Goal: Ask a question: Seek information or help from site administrators or community

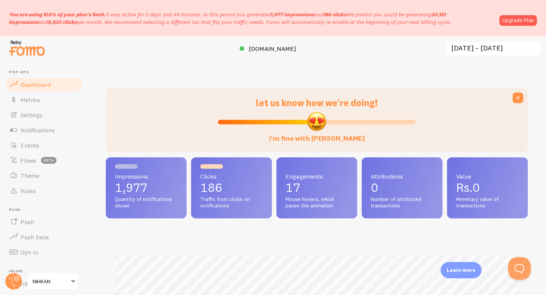
click at [510, 49] on input "[DATE] ~ [DATE]" at bounding box center [494, 49] width 96 height 16
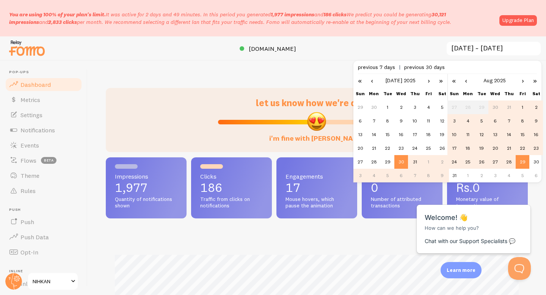
click at [452, 165] on td "24" at bounding box center [455, 162] width 14 height 14
click at [521, 160] on td "29" at bounding box center [523, 162] width 14 height 14
click at [453, 164] on td "24" at bounding box center [455, 162] width 14 height 14
click at [516, 164] on td "29" at bounding box center [523, 162] width 14 height 14
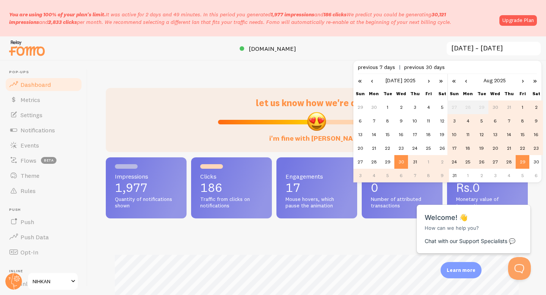
click at [470, 47] on input "[DATE] ~ [DATE]" at bounding box center [494, 49] width 96 height 16
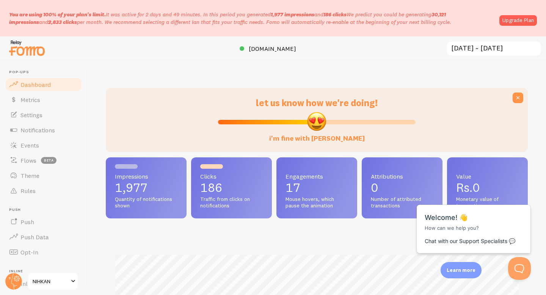
click at [480, 48] on input "[DATE] ~ [DATE]" at bounding box center [494, 49] width 96 height 16
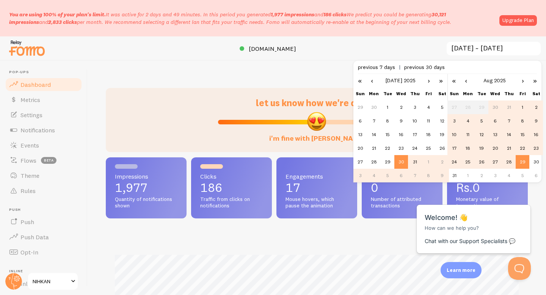
scroll to position [0, 0]
click at [455, 159] on td "24" at bounding box center [455, 162] width 14 height 14
click at [522, 159] on td "29" at bounding box center [523, 162] width 14 height 14
click at [483, 51] on input "[DATE] ~ [DATE]" at bounding box center [494, 49] width 96 height 16
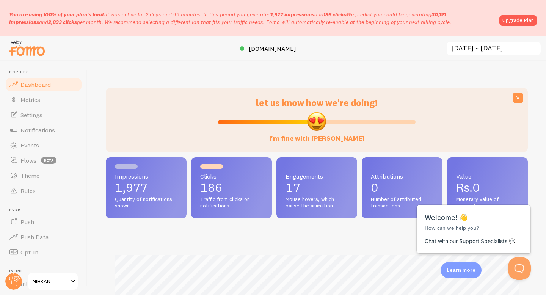
click at [482, 50] on input "[DATE] ~ [DATE]" at bounding box center [494, 49] width 96 height 16
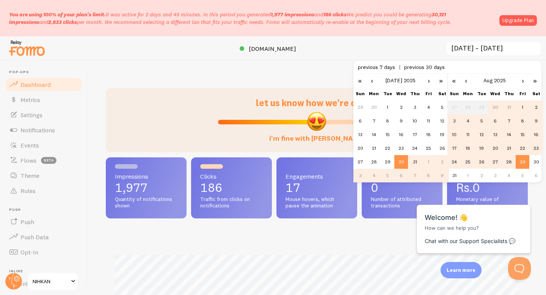
scroll to position [0, 0]
click at [453, 161] on td "24" at bounding box center [455, 162] width 14 height 14
click at [380, 66] on span "previous 7 days" at bounding box center [381, 67] width 46 height 7
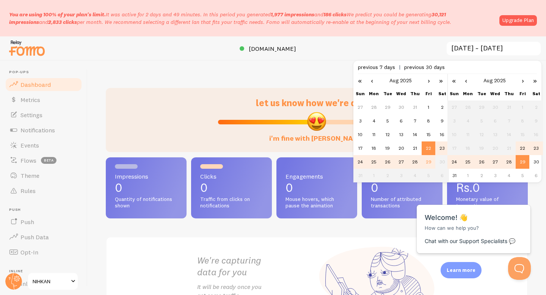
click at [380, 66] on span "previous 7 days" at bounding box center [381, 67] width 46 height 7
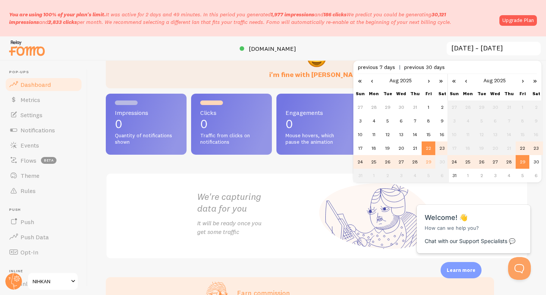
scroll to position [74, 0]
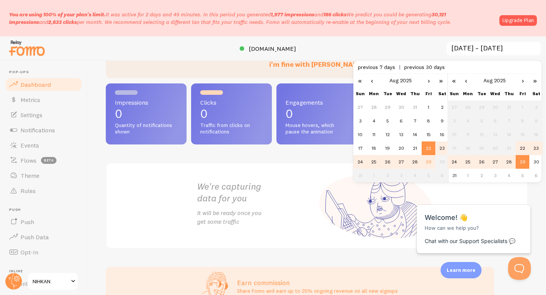
click at [305, 190] on h2 "We're capturing data for you" at bounding box center [257, 193] width 120 height 24
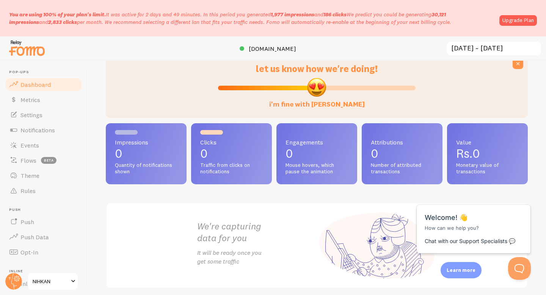
scroll to position [0, 0]
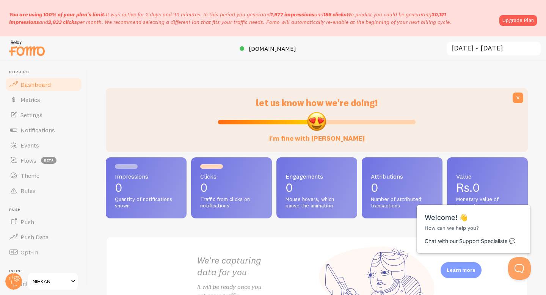
click at [298, 25] on p "You are using 100% of your plan's limit. It was active for 2 days and 49 minute…" at bounding box center [252, 18] width 486 height 15
click at [39, 85] on span "Dashboard" at bounding box center [35, 85] width 30 height 8
click at [340, 23] on p "You are using 100% of your plan's limit. It was active for 2 days and 49 minute…" at bounding box center [252, 18] width 486 height 15
click at [489, 49] on input "2025-08-22 ~ 2025-08-29" at bounding box center [494, 49] width 96 height 16
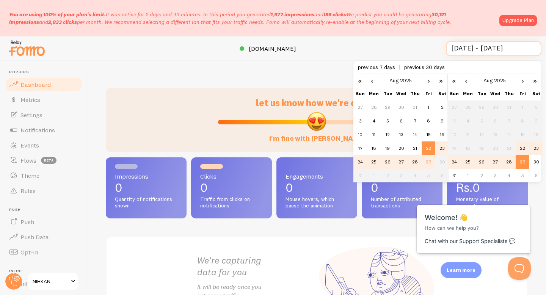
scroll to position [0, 0]
click at [431, 107] on td "1" at bounding box center [429, 108] width 14 height 14
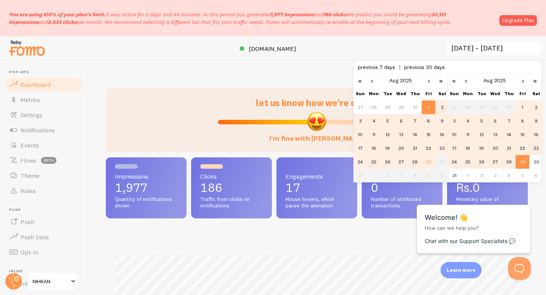
scroll to position [199, 422]
click at [520, 161] on td "29" at bounding box center [523, 162] width 14 height 14
click at [360, 146] on td "17" at bounding box center [361, 149] width 14 height 14
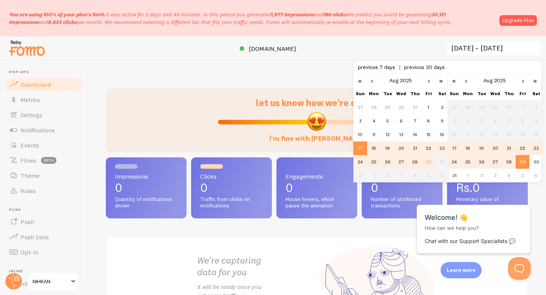
click at [416, 162] on td "28" at bounding box center [415, 162] width 14 height 14
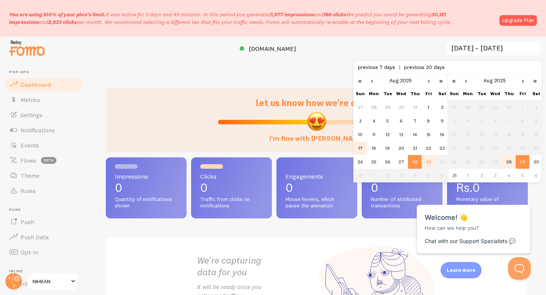
click at [361, 148] on td "17" at bounding box center [361, 149] width 14 height 14
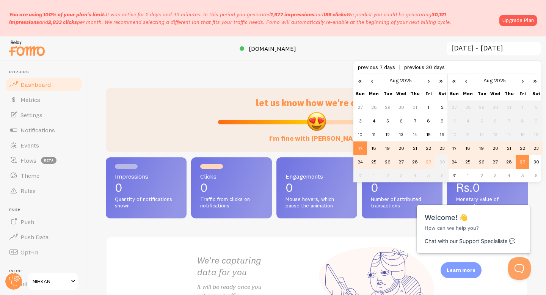
click at [522, 163] on td "29" at bounding box center [523, 162] width 14 height 14
click at [538, 189] on div "let us know how we're doing! i'm fine with Fomo Impressions 0 Quantity of notif…" at bounding box center [317, 178] width 459 height 234
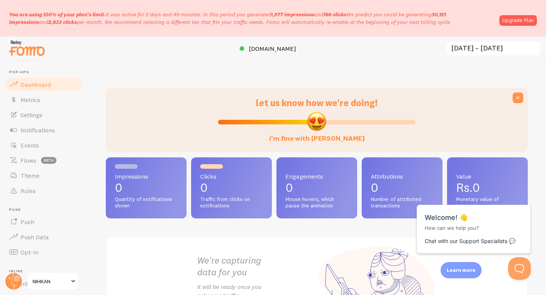
click at [477, 49] on input "2025-08-17 ~ 2025-08-29" at bounding box center [494, 49] width 96 height 16
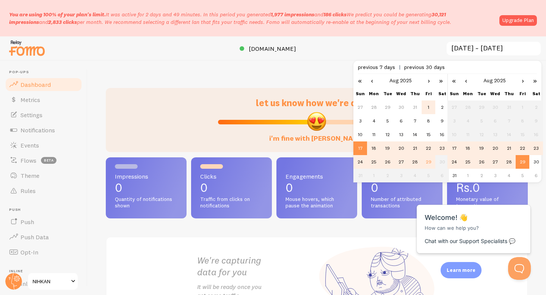
click at [426, 107] on td "1" at bounding box center [429, 108] width 14 height 14
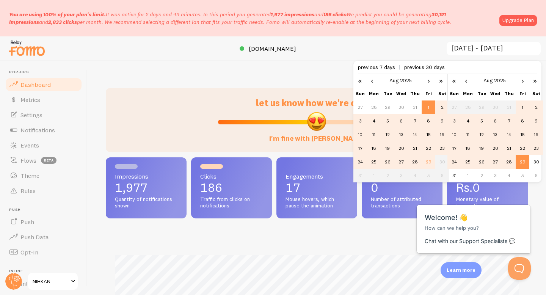
click at [429, 124] on td "8" at bounding box center [429, 121] width 14 height 14
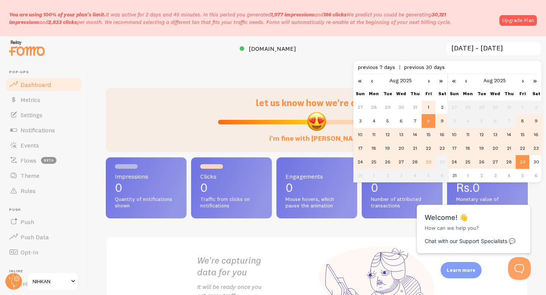
click at [427, 109] on td "1" at bounding box center [429, 108] width 14 height 14
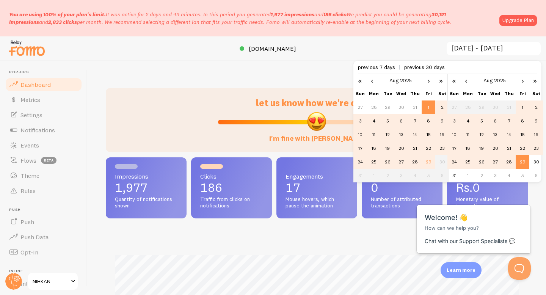
click at [470, 121] on td "4" at bounding box center [468, 121] width 14 height 14
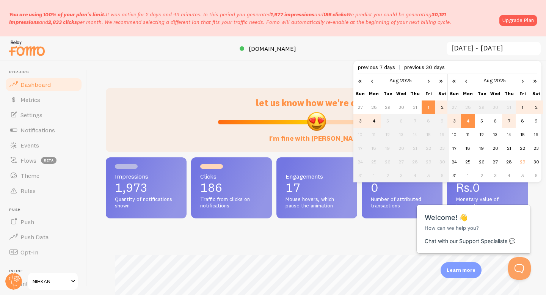
click at [511, 120] on td "7" at bounding box center [509, 121] width 14 height 14
click at [524, 121] on td "8" at bounding box center [523, 121] width 14 height 14
click at [539, 122] on td "9" at bounding box center [537, 121] width 14 height 14
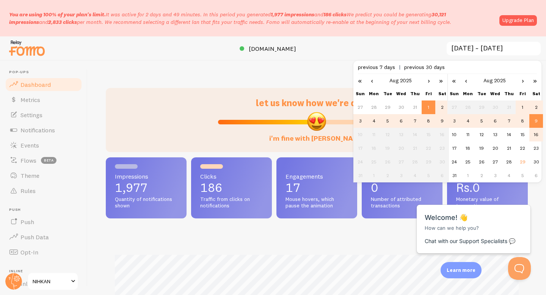
click at [530, 133] on td "16" at bounding box center [537, 135] width 14 height 14
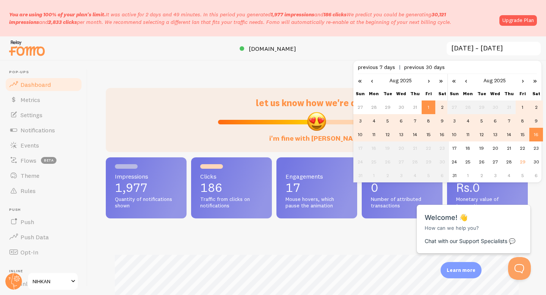
click at [516, 135] on td "15" at bounding box center [523, 135] width 14 height 14
click at [518, 150] on td "22" at bounding box center [523, 149] width 14 height 14
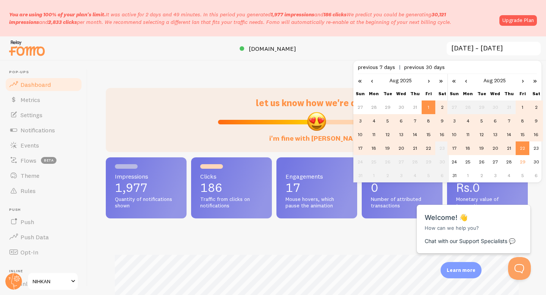
scroll to position [379206, 378983]
click at [528, 148] on td "22" at bounding box center [523, 149] width 14 height 14
click at [499, 134] on td "13" at bounding box center [496, 135] width 14 height 14
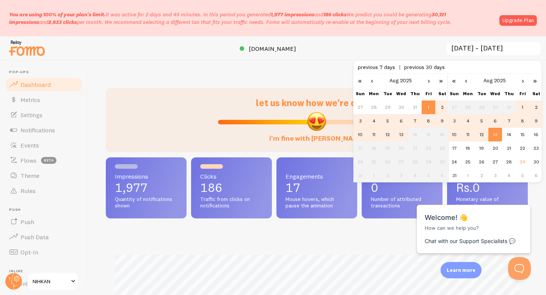
click at [491, 119] on td "6" at bounding box center [496, 121] width 14 height 14
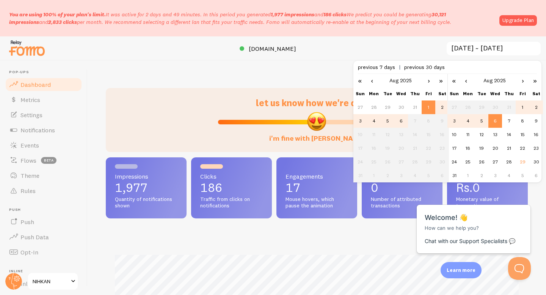
click at [477, 114] on td "5" at bounding box center [482, 121] width 14 height 14
type input "2025-08-01 ~ 2025-08-05"
click at [187, 95] on div "let us know how we're doing! i'm fine with Fomo" at bounding box center [317, 120] width 422 height 64
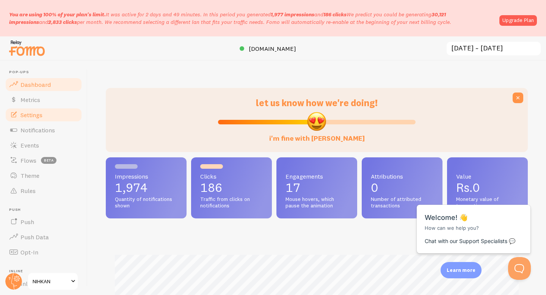
click at [46, 112] on link "Settings" at bounding box center [44, 114] width 78 height 15
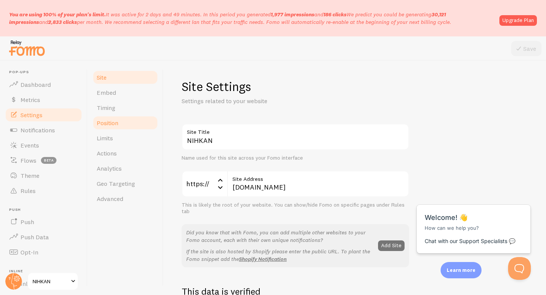
click at [116, 122] on span "Position" at bounding box center [108, 123] width 22 height 8
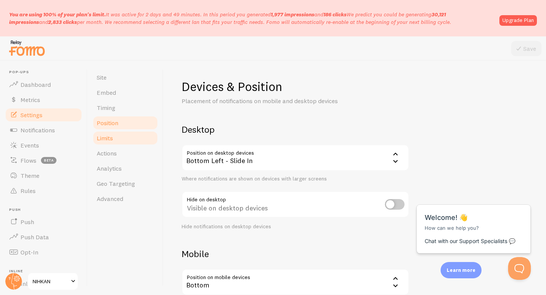
click at [112, 137] on span "Limits" at bounding box center [105, 138] width 16 height 8
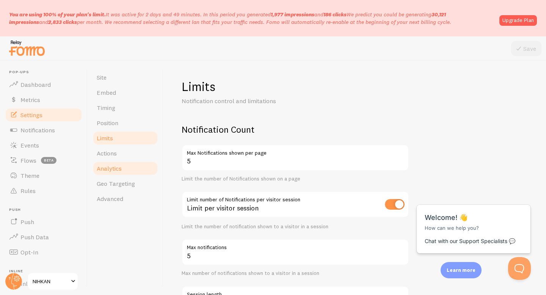
click at [113, 161] on link "Analytics" at bounding box center [125, 168] width 66 height 15
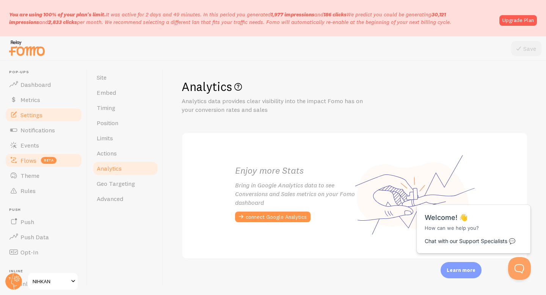
click at [33, 165] on link "Flows beta" at bounding box center [44, 160] width 78 height 15
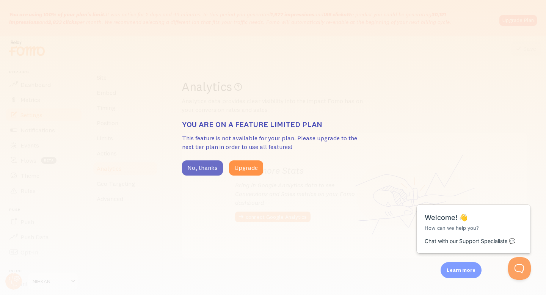
click at [202, 171] on button "No, thanks" at bounding box center [202, 167] width 41 height 15
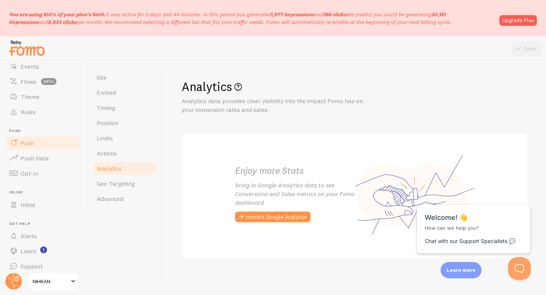
click at [39, 142] on link "Push" at bounding box center [44, 142] width 78 height 15
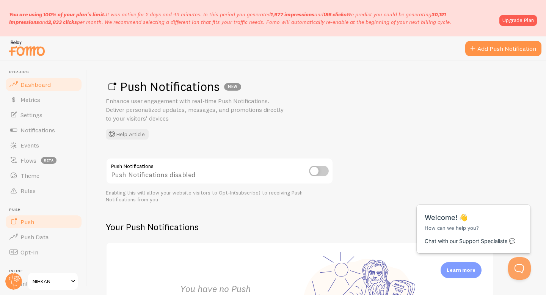
click at [35, 83] on span "Dashboard" at bounding box center [35, 85] width 30 height 8
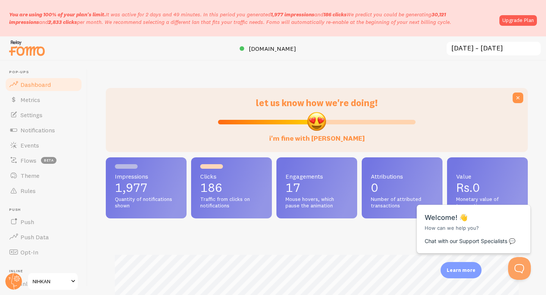
click at [434, 16] on p "You are using 100% of your plan's limit. It was active for 2 days and 49 minute…" at bounding box center [252, 18] width 486 height 15
drag, startPoint x: 435, startPoint y: 16, endPoint x: 457, endPoint y: 22, distance: 22.5
click at [457, 22] on p "You are using 100% of your plan's limit. It was active for 2 days and 49 minute…" at bounding box center [252, 18] width 486 height 15
click at [30, 112] on span "Settings" at bounding box center [31, 115] width 22 height 8
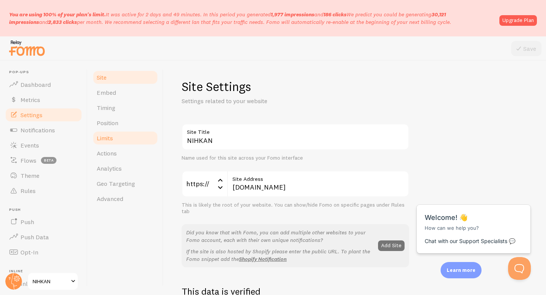
click at [104, 136] on span "Limits" at bounding box center [105, 138] width 16 height 8
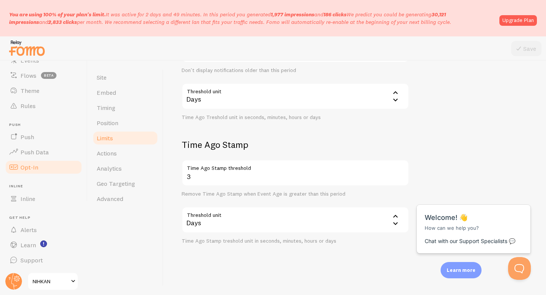
click at [46, 258] on link "Support" at bounding box center [44, 260] width 78 height 15
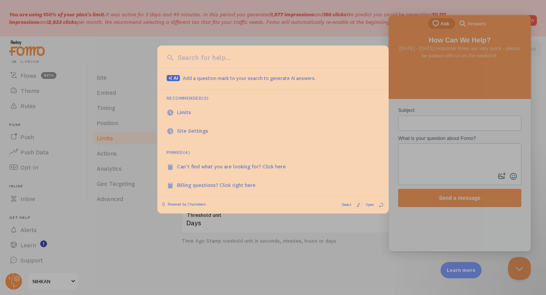
click at [142, 252] on div at bounding box center [273, 147] width 546 height 295
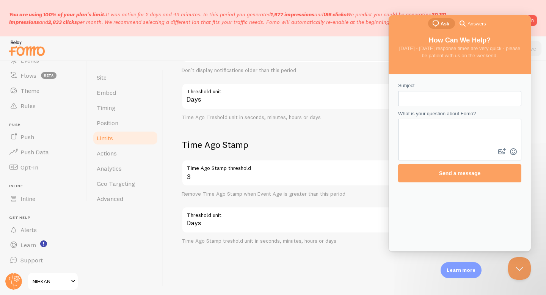
click at [540, 105] on div "Limits Notification control and limitations Notification Count 5 Max Notificati…" at bounding box center [355, 178] width 383 height 234
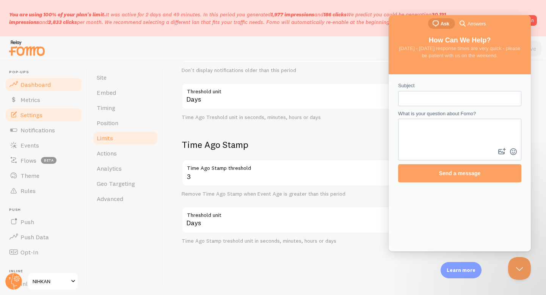
click at [36, 80] on link "Dashboard" at bounding box center [44, 84] width 78 height 15
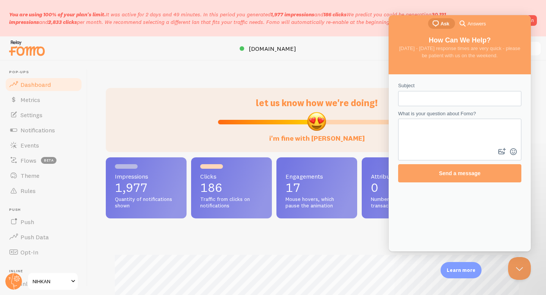
click at [355, 48] on div at bounding box center [273, 48] width 546 height 24
click at [365, 17] on p "You are using 100% of your plan's limit. It was active for 2 days and 49 minute…" at bounding box center [252, 18] width 486 height 15
click at [536, 20] on link "Upgrade Plan" at bounding box center [519, 20] width 38 height 11
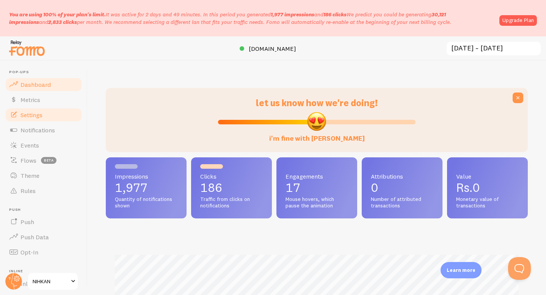
click at [45, 110] on link "Settings" at bounding box center [44, 114] width 78 height 15
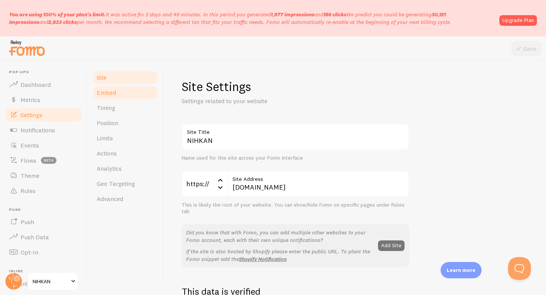
click at [116, 94] on link "Embed" at bounding box center [125, 92] width 66 height 15
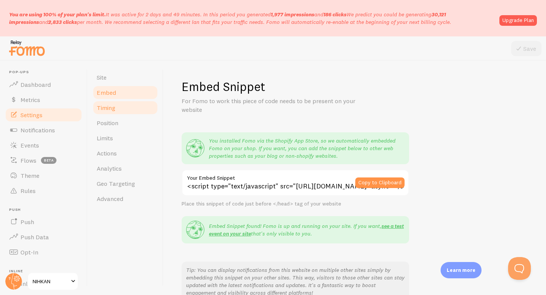
click at [116, 107] on link "Timing" at bounding box center [125, 107] width 66 height 15
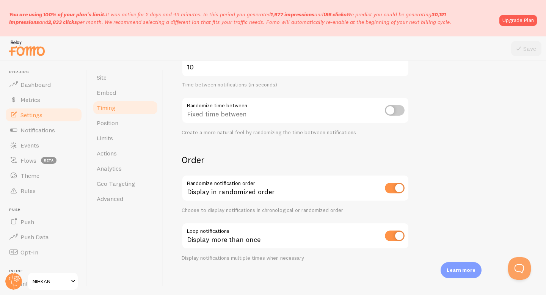
scroll to position [190, 0]
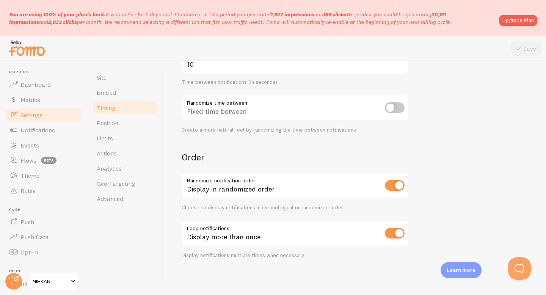
click at [400, 232] on input "checkbox" at bounding box center [395, 233] width 20 height 11
click at [388, 230] on input "checkbox" at bounding box center [395, 233] width 20 height 11
checkbox input "true"
click at [114, 127] on link "Position" at bounding box center [125, 122] width 66 height 15
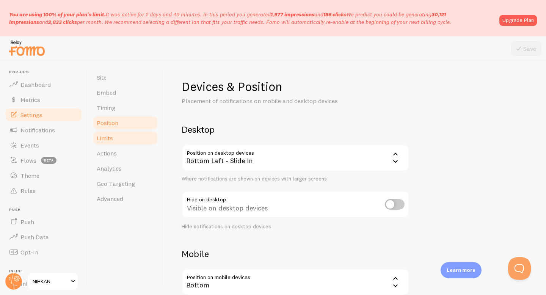
click at [115, 134] on link "Limits" at bounding box center [125, 138] width 66 height 15
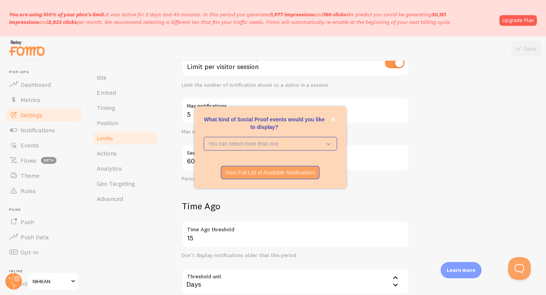
scroll to position [149, 0]
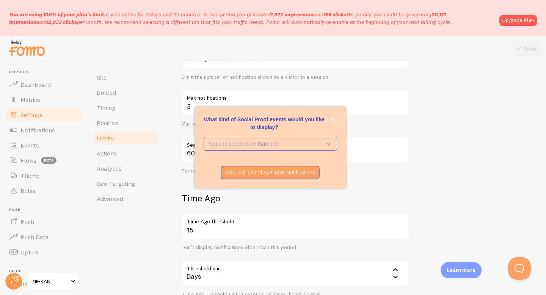
click at [144, 221] on div "Site Embed Timing Position Limits Actions Analytics Geo Targeting Advanced" at bounding box center [126, 178] width 76 height 234
click at [132, 155] on link "Actions" at bounding box center [125, 153] width 66 height 15
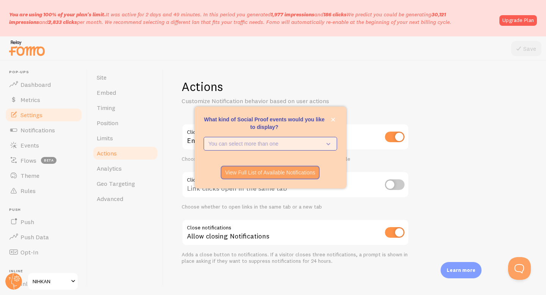
click at [299, 142] on p "You can select more than one" at bounding box center [265, 144] width 113 height 8
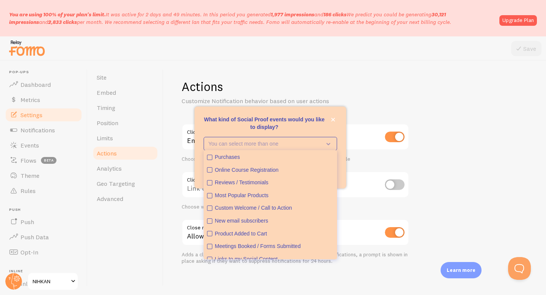
click at [354, 88] on h1 "Actions" at bounding box center [296, 87] width 228 height 16
click at [331, 121] on icon "close," at bounding box center [333, 120] width 4 height 4
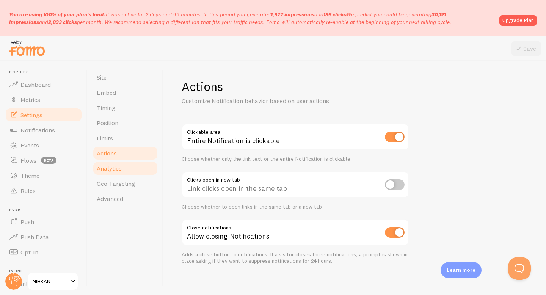
click at [126, 168] on link "Analytics" at bounding box center [125, 168] width 66 height 15
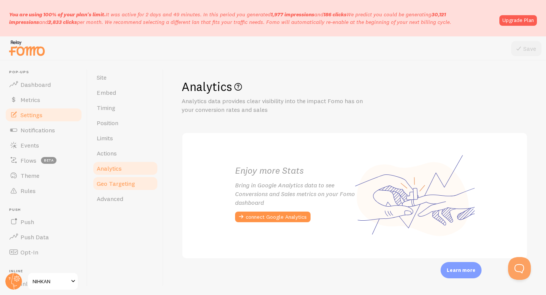
click at [123, 186] on span "Geo Targeting" at bounding box center [116, 184] width 38 height 8
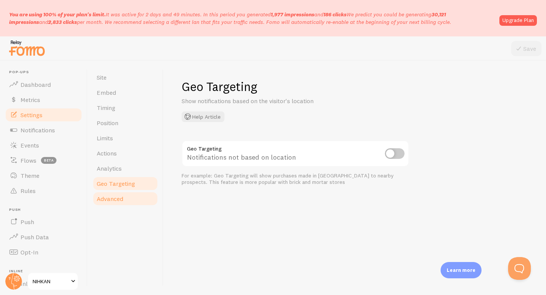
click at [118, 194] on link "Advanced" at bounding box center [125, 198] width 66 height 15
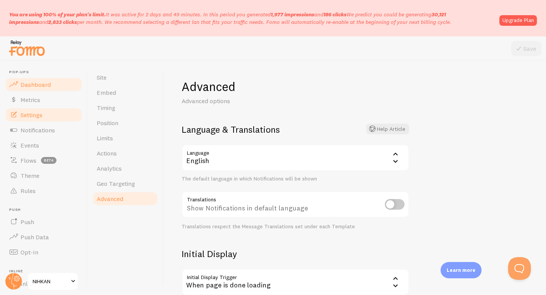
click at [51, 84] on link "Dashboard" at bounding box center [44, 84] width 78 height 15
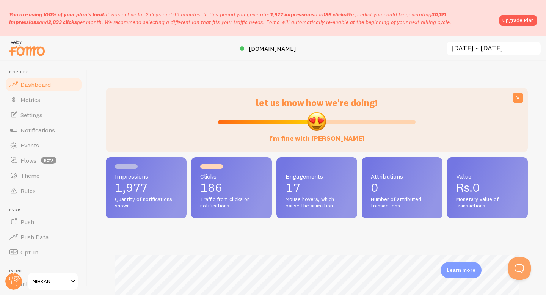
scroll to position [199, 422]
click at [480, 46] on input "[DATE] ~ [DATE]" at bounding box center [494, 49] width 96 height 16
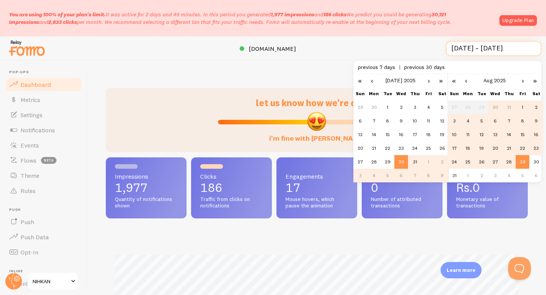
scroll to position [0, 0]
click at [387, 107] on td "1" at bounding box center [388, 108] width 14 height 14
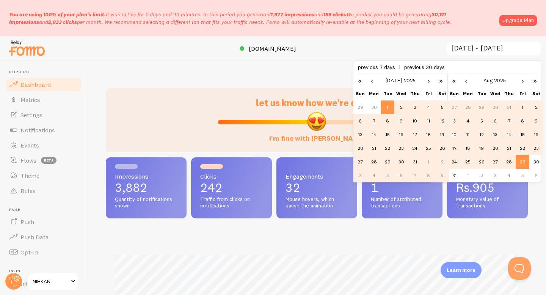
click at [401, 160] on td "30" at bounding box center [402, 162] width 14 height 14
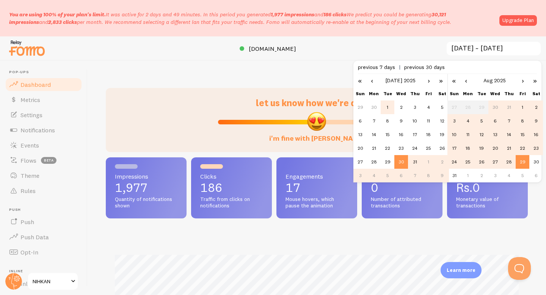
scroll to position [199, 422]
click at [389, 107] on td "1" at bounding box center [388, 108] width 14 height 14
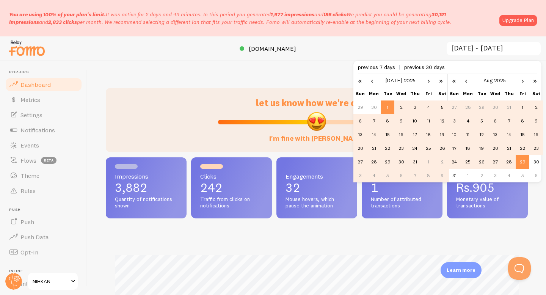
click at [469, 81] on link "‹" at bounding box center [466, 80] width 11 height 13
click at [512, 163] on td "31" at bounding box center [509, 162] width 14 height 14
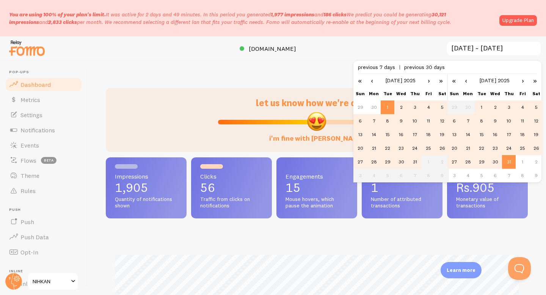
click at [520, 82] on link "›" at bounding box center [523, 80] width 11 height 13
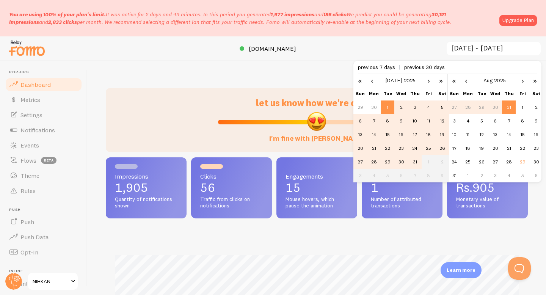
click at [426, 80] on link "›" at bounding box center [428, 80] width 11 height 13
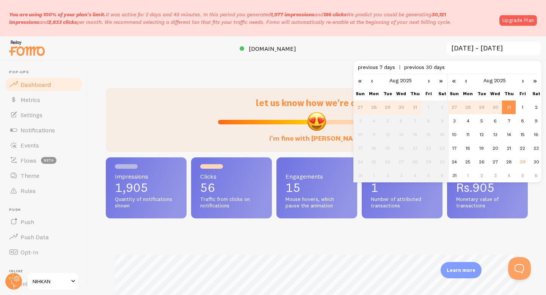
click at [425, 107] on td "1" at bounding box center [429, 108] width 14 height 14
click at [467, 110] on td "28" at bounding box center [468, 108] width 14 height 14
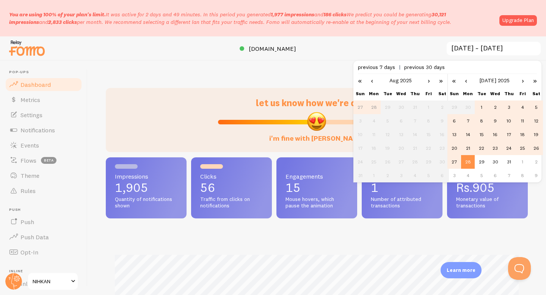
click at [482, 109] on td "1" at bounding box center [482, 108] width 14 height 14
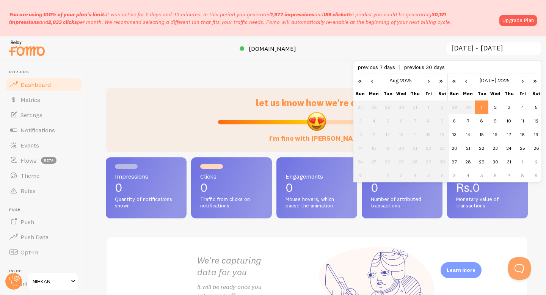
click at [523, 79] on link "›" at bounding box center [523, 80] width 11 height 13
click at [522, 161] on td "29" at bounding box center [523, 162] width 14 height 14
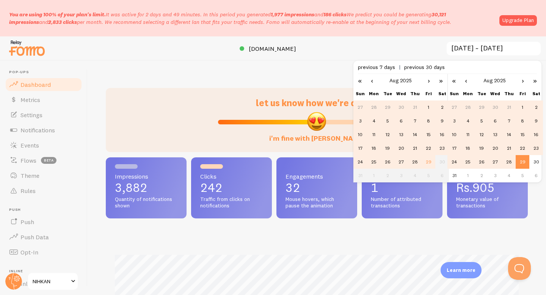
click at [430, 107] on td "1" at bounding box center [429, 108] width 14 height 14
type input "2025-08-01 ~ 2025-08-29"
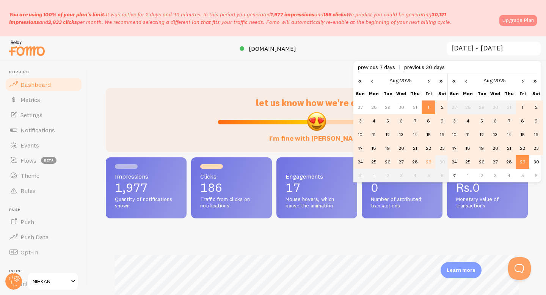
click at [514, 21] on link "Upgrade Plan" at bounding box center [519, 20] width 38 height 11
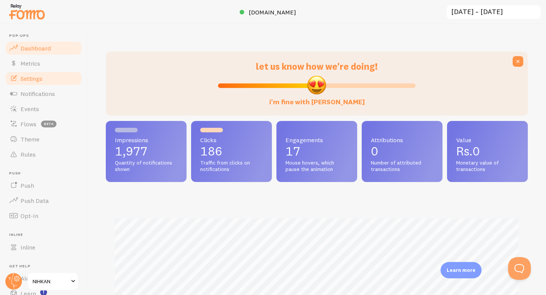
click at [38, 78] on span "Settings" at bounding box center [31, 79] width 22 height 8
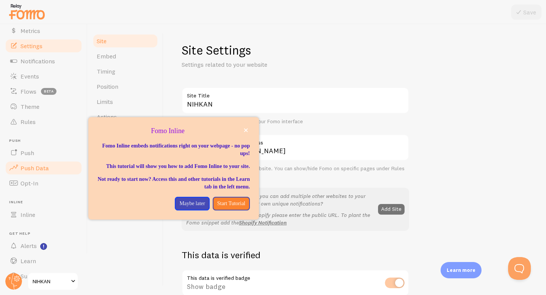
scroll to position [49, 0]
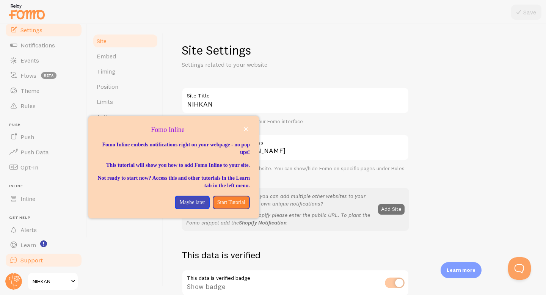
click at [30, 261] on span "Support" at bounding box center [31, 260] width 22 height 8
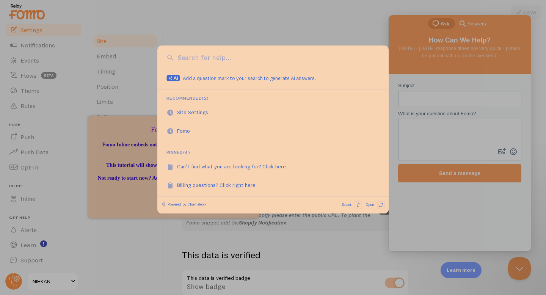
scroll to position [0, 0]
click at [32, 247] on div at bounding box center [273, 147] width 546 height 295
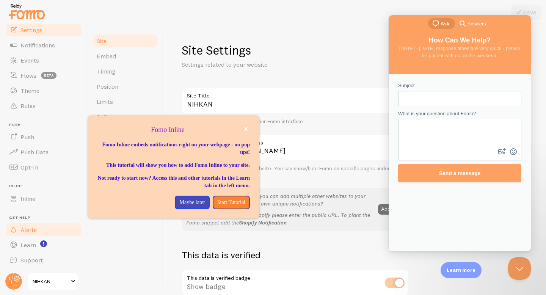
click at [29, 232] on span "Alerts" at bounding box center [28, 230] width 16 height 8
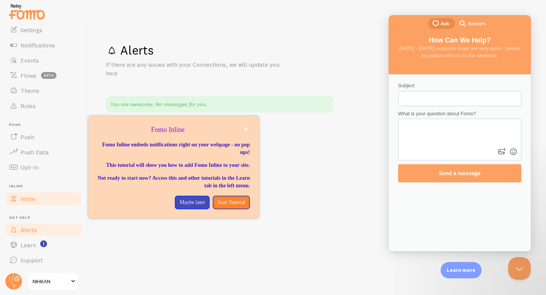
click at [25, 202] on span "Inline" at bounding box center [27, 199] width 15 height 8
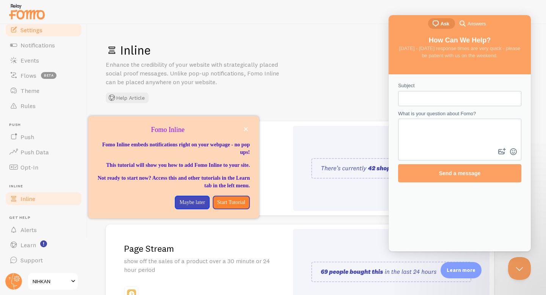
click at [35, 31] on span "Settings" at bounding box center [31, 30] width 22 height 8
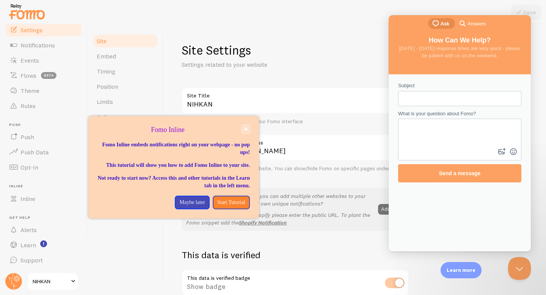
click at [247, 127] on icon "close," at bounding box center [246, 129] width 4 height 4
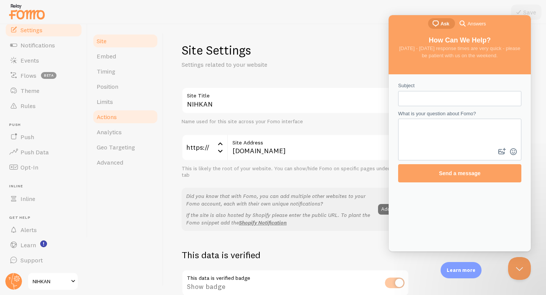
click at [112, 112] on link "Actions" at bounding box center [125, 116] width 66 height 15
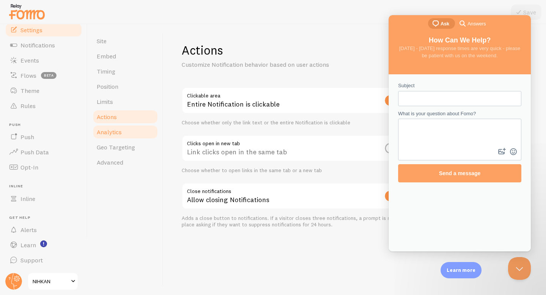
click at [110, 134] on span "Analytics" at bounding box center [109, 132] width 25 height 8
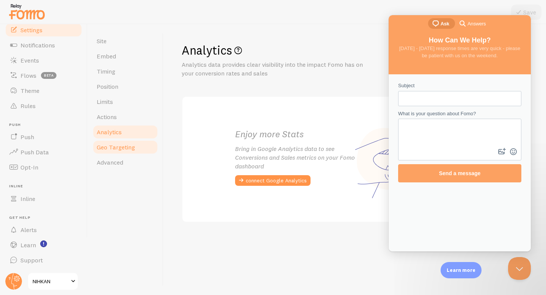
click at [108, 153] on link "Geo Targeting" at bounding box center [125, 147] width 66 height 15
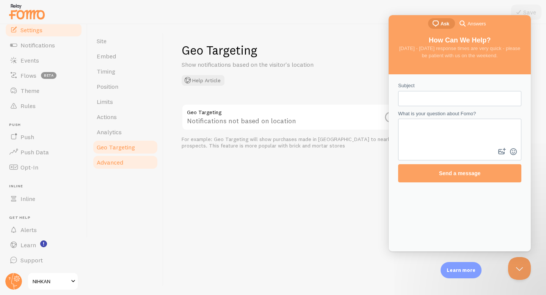
click at [106, 163] on span "Advanced" at bounding box center [110, 163] width 27 height 8
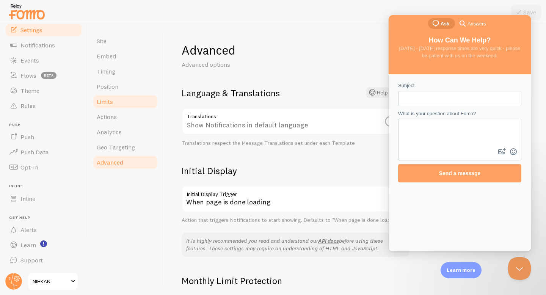
click at [107, 103] on span "Limits" at bounding box center [105, 102] width 16 height 8
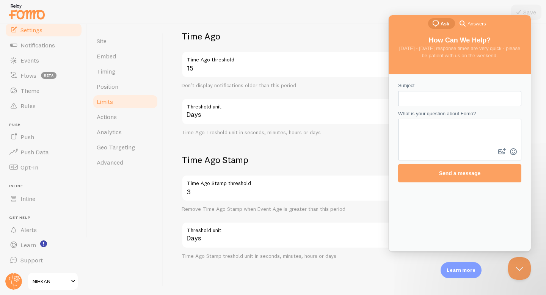
scroll to position [290, 0]
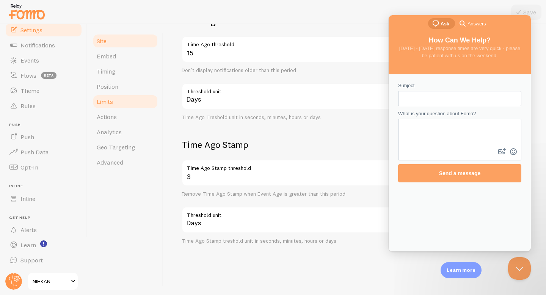
click at [102, 41] on span "Site" at bounding box center [102, 41] width 10 height 8
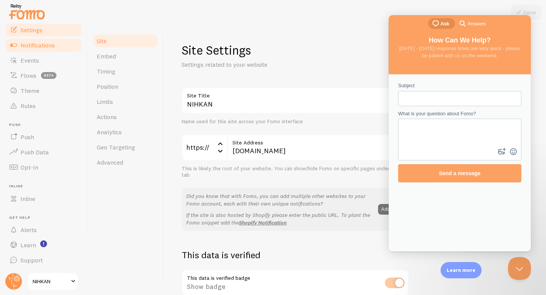
click at [44, 47] on span "Notifications" at bounding box center [37, 45] width 35 height 8
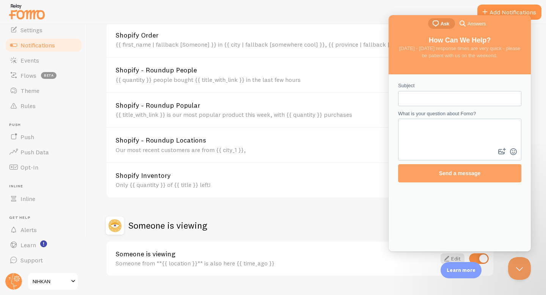
scroll to position [316, 0]
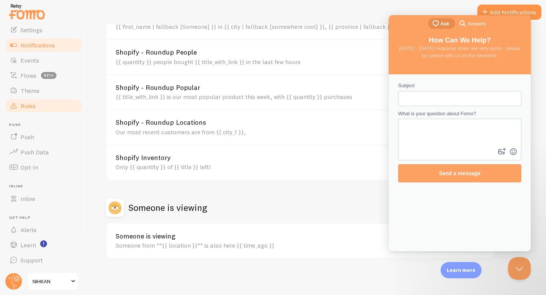
click at [28, 92] on span "Theme" at bounding box center [29, 91] width 19 height 8
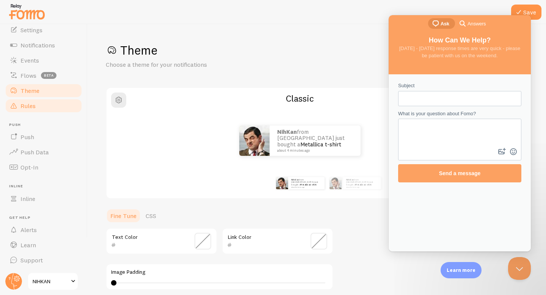
click at [31, 107] on span "Rules" at bounding box center [27, 106] width 15 height 8
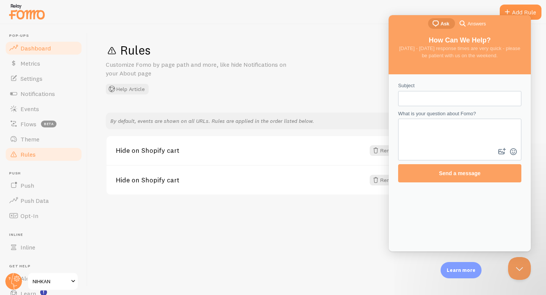
click at [38, 47] on span "Dashboard" at bounding box center [35, 48] width 30 height 8
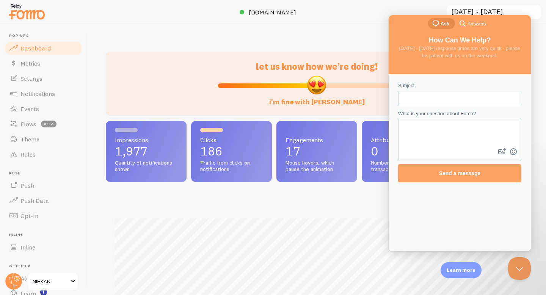
scroll to position [199, 422]
click at [168, 87] on div at bounding box center [161, 84] width 103 height 46
click at [521, 268] on button "Close Beacon popover" at bounding box center [518, 267] width 23 height 23
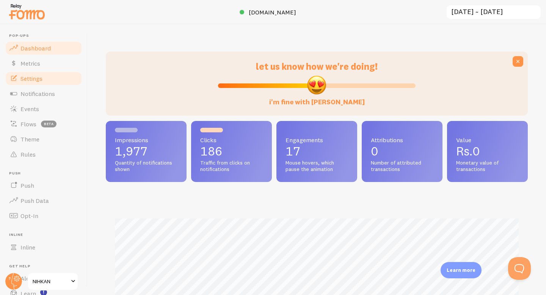
click at [27, 81] on span "Settings" at bounding box center [31, 79] width 22 height 8
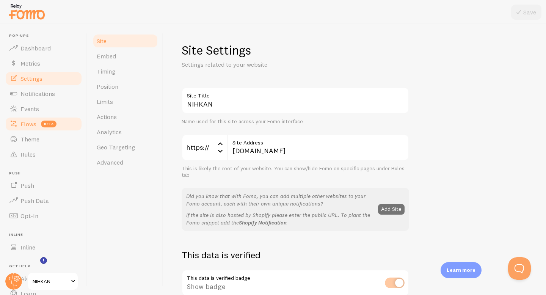
scroll to position [49, 0]
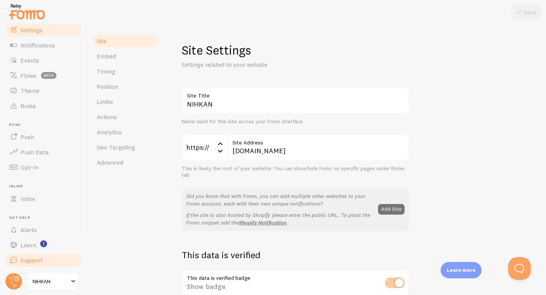
click at [28, 259] on span "Support" at bounding box center [31, 260] width 22 height 8
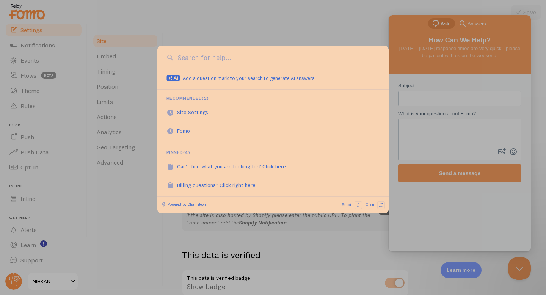
click at [28, 244] on div at bounding box center [273, 147] width 546 height 295
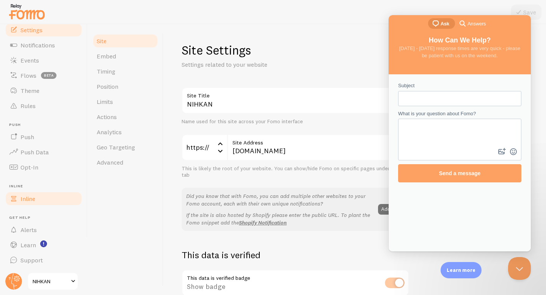
click at [28, 193] on link "Inline" at bounding box center [44, 198] width 78 height 15
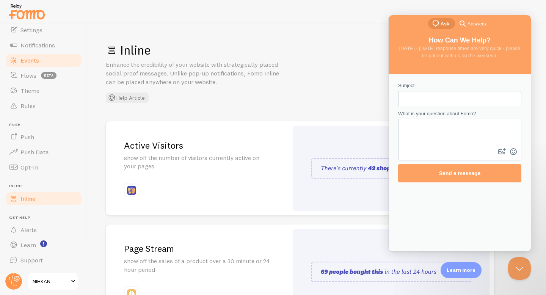
click at [38, 58] on span "Events" at bounding box center [29, 61] width 19 height 8
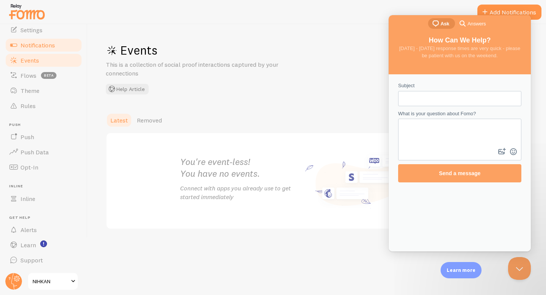
click at [41, 43] on span "Notifications" at bounding box center [37, 45] width 35 height 8
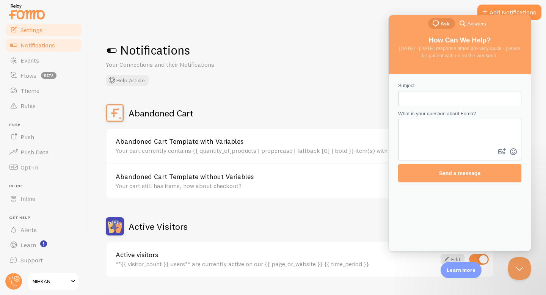
click at [39, 28] on span "Settings" at bounding box center [31, 30] width 22 height 8
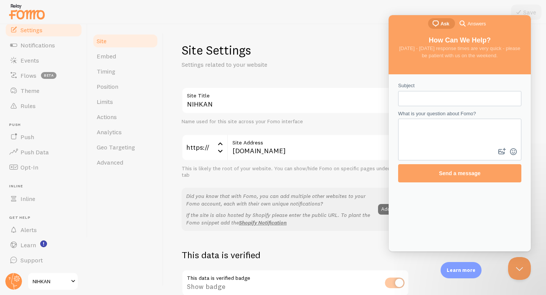
click at [22, 11] on img at bounding box center [27, 11] width 38 height 19
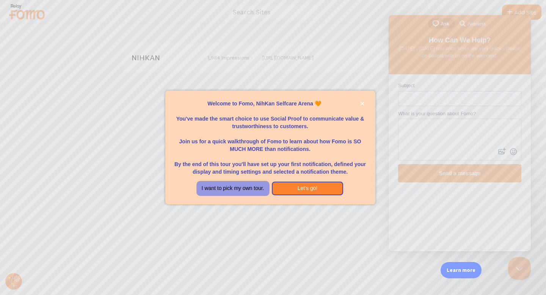
click at [261, 188] on button "I want to pick my own tour." at bounding box center [233, 189] width 72 height 14
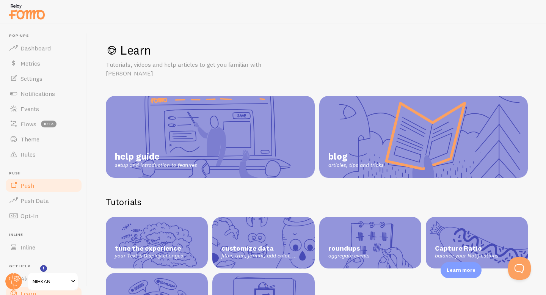
scroll to position [49, 0]
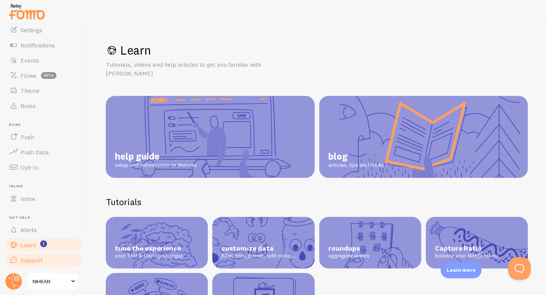
click at [33, 263] on span "Support" at bounding box center [31, 260] width 22 height 8
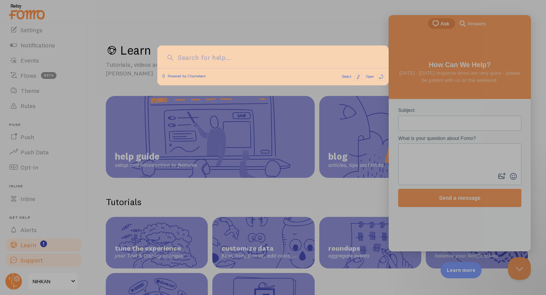
scroll to position [0, 0]
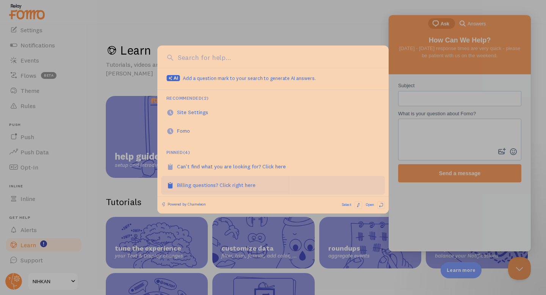
click at [212, 185] on div "Billing questions? Click right here" at bounding box center [220, 185] width 87 height 8
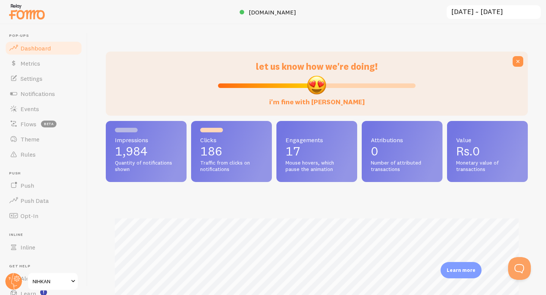
click at [481, 13] on input "[DATE] ~ [DATE]" at bounding box center [494, 13] width 96 height 16
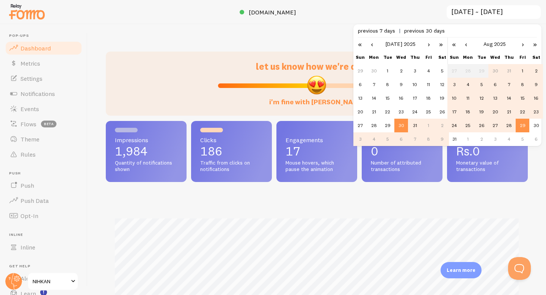
click at [431, 42] on link "›" at bounding box center [428, 44] width 11 height 13
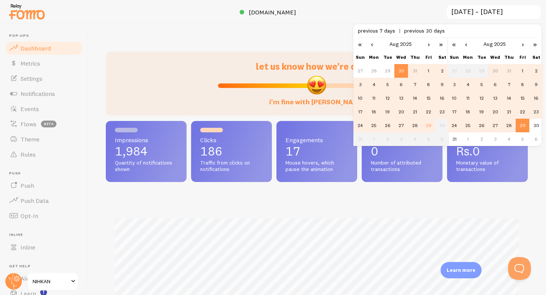
click at [428, 125] on td "29" at bounding box center [429, 126] width 14 height 14
type input "[DATE] ~ [DATE]"
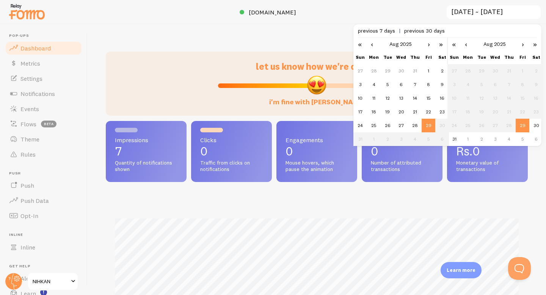
scroll to position [199, 422]
click at [314, 15] on div at bounding box center [273, 12] width 546 height 24
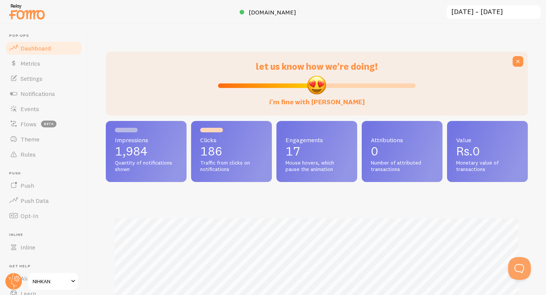
scroll to position [199, 422]
click at [482, 14] on input "[DATE] ~ [DATE]" at bounding box center [494, 13] width 96 height 16
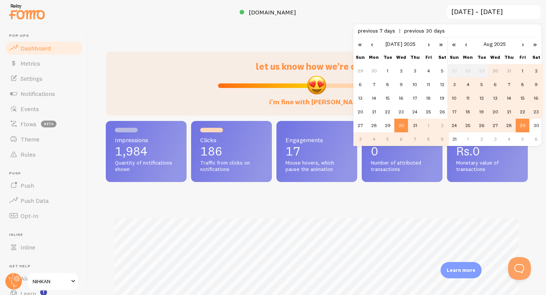
click at [429, 45] on link "›" at bounding box center [428, 44] width 11 height 13
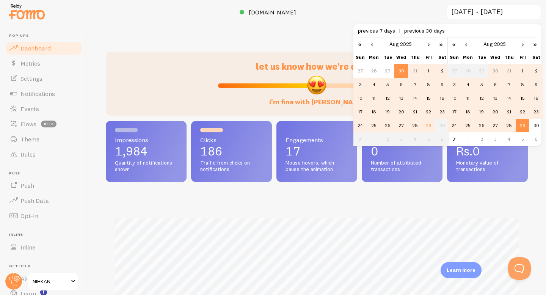
click at [425, 125] on td "29" at bounding box center [429, 126] width 14 height 14
type input "[DATE] ~ [DATE]"
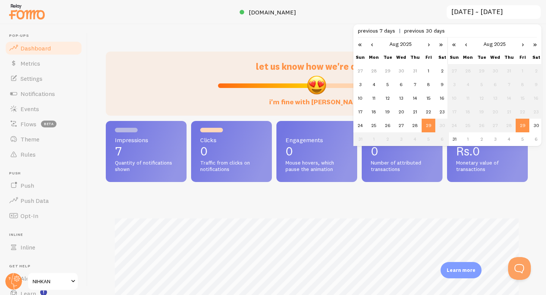
scroll to position [199, 422]
click at [410, 197] on div "Impressions 7 Quantity of notifications shown Clicks 0 Traffic from clicks on n…" at bounding box center [317, 260] width 422 height 279
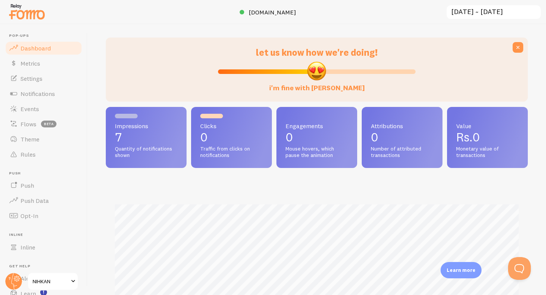
scroll to position [0, 0]
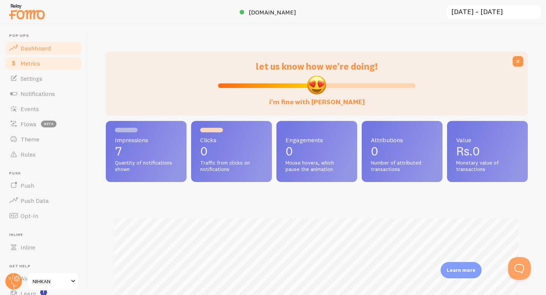
click at [48, 65] on link "Metrics" at bounding box center [44, 63] width 78 height 15
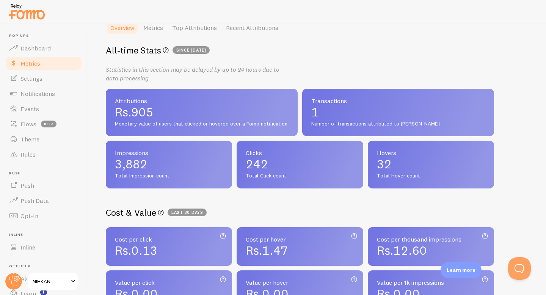
scroll to position [69, 0]
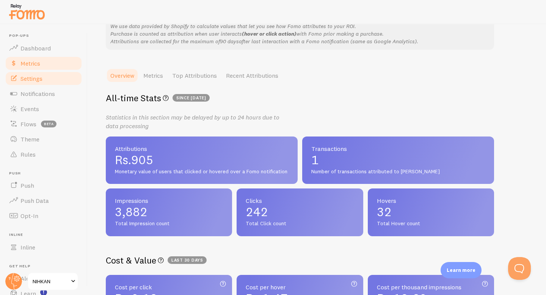
click at [42, 79] on span "Settings" at bounding box center [31, 79] width 22 height 8
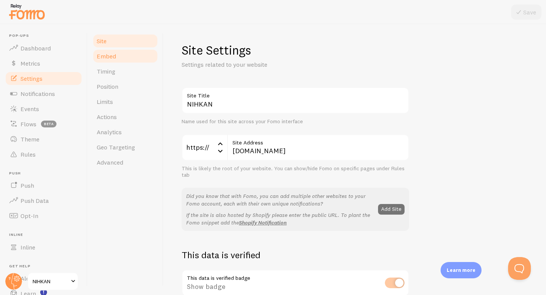
click at [111, 58] on span "Embed" at bounding box center [106, 56] width 19 height 8
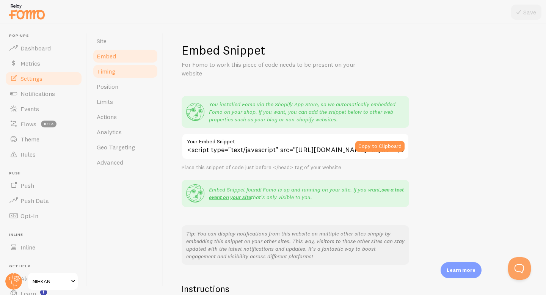
click at [110, 68] on span "Timing" at bounding box center [106, 72] width 19 height 8
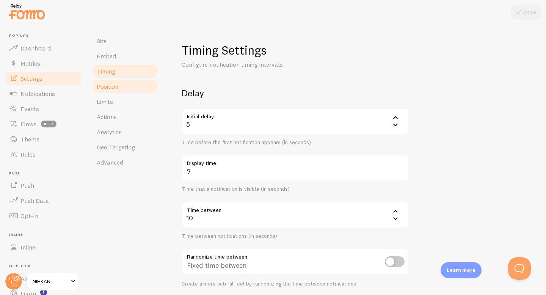
click at [110, 88] on span "Position" at bounding box center [108, 87] width 22 height 8
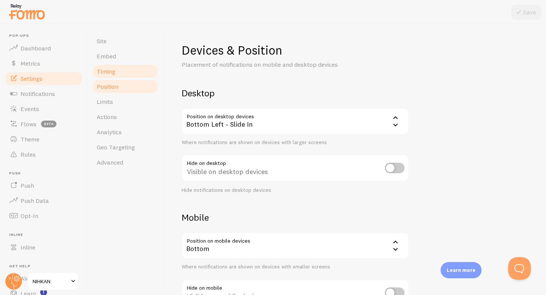
click at [110, 74] on span "Timing" at bounding box center [106, 72] width 19 height 8
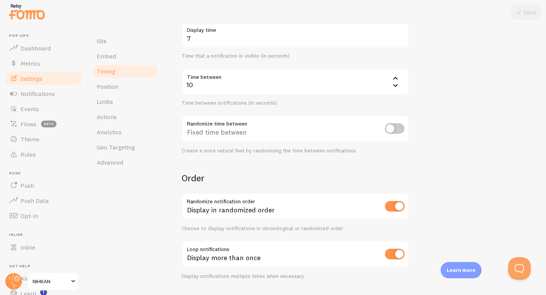
scroll to position [154, 0]
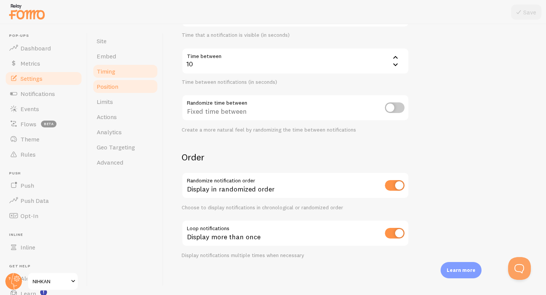
click at [124, 92] on link "Position" at bounding box center [125, 86] width 66 height 15
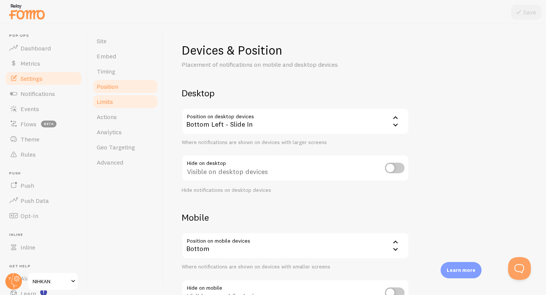
click at [123, 102] on link "Limits" at bounding box center [125, 101] width 66 height 15
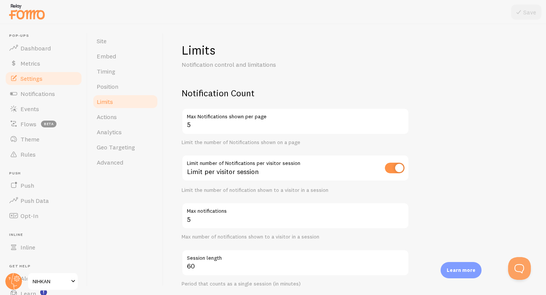
scroll to position [5, 0]
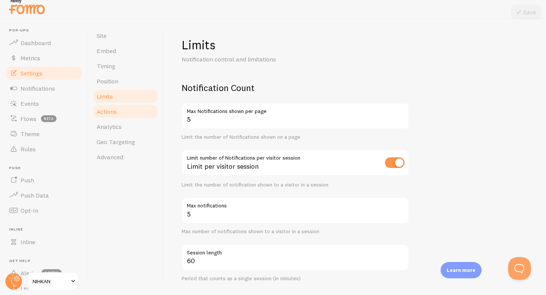
click at [116, 115] on span "Actions" at bounding box center [107, 112] width 20 height 8
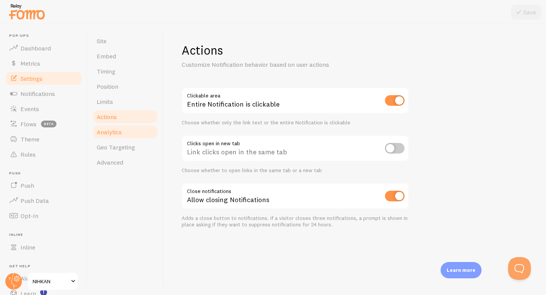
click at [115, 137] on link "Analytics" at bounding box center [125, 131] width 66 height 15
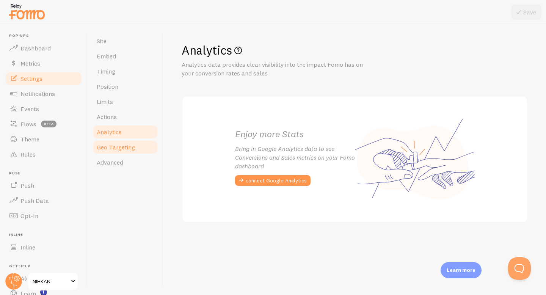
click at [118, 153] on link "Geo Targeting" at bounding box center [125, 147] width 66 height 15
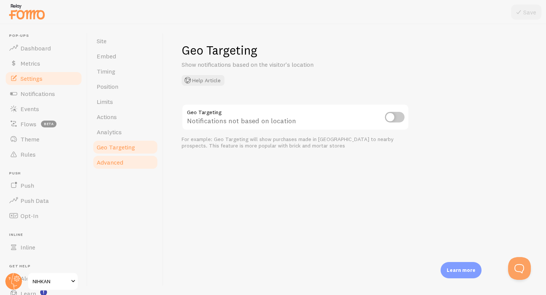
click at [117, 165] on span "Advanced" at bounding box center [110, 163] width 27 height 8
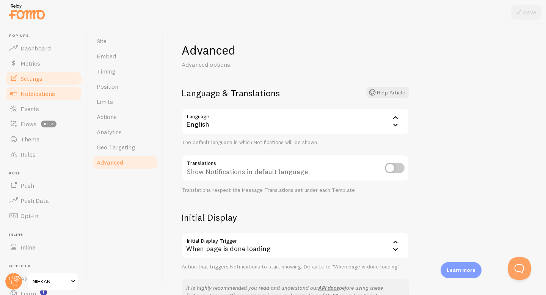
click at [31, 95] on span "Notifications" at bounding box center [37, 94] width 35 height 8
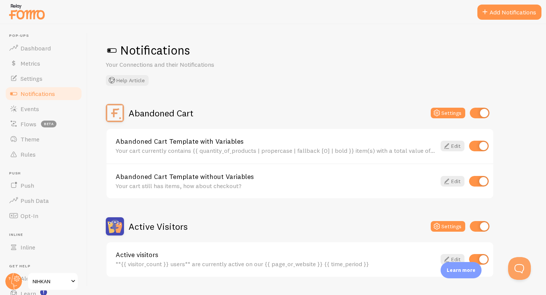
click at [481, 112] on input "checkbox" at bounding box center [480, 113] width 20 height 11
checkbox input "false"
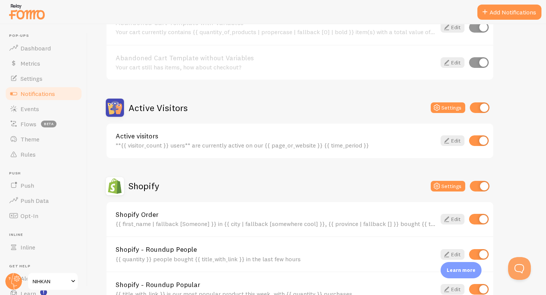
scroll to position [124, 0]
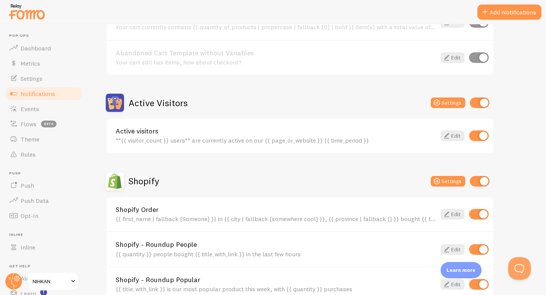
click at [479, 102] on input "checkbox" at bounding box center [480, 103] width 20 height 11
checkbox input "false"
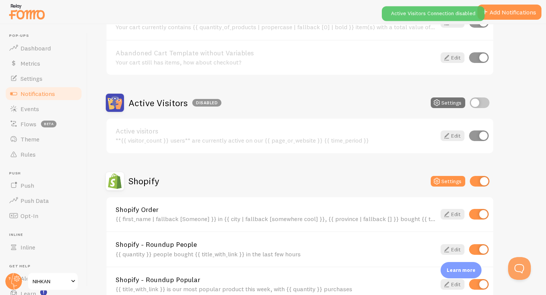
click at [481, 180] on input "checkbox" at bounding box center [480, 181] width 20 height 11
checkbox input "false"
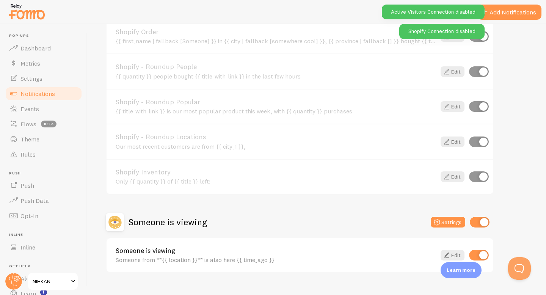
scroll to position [316, 0]
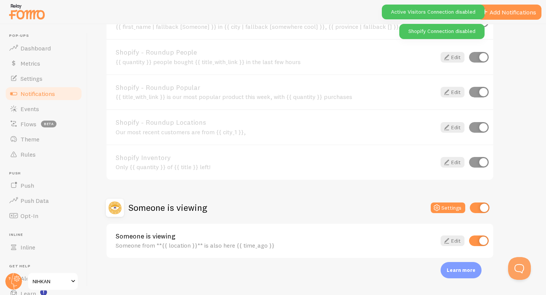
click at [477, 209] on input "checkbox" at bounding box center [480, 208] width 20 height 11
checkbox input "false"
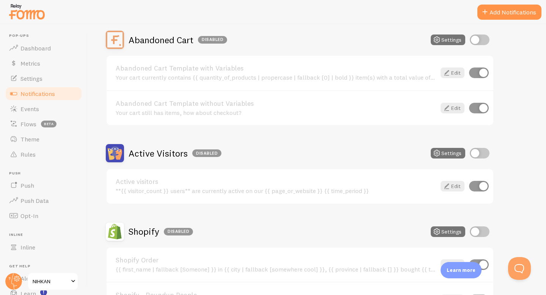
scroll to position [60, 0]
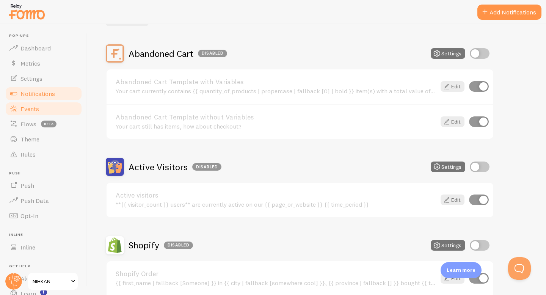
click at [53, 106] on link "Events" at bounding box center [44, 108] width 78 height 15
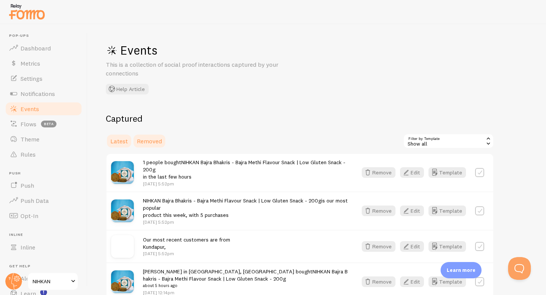
click at [142, 141] on span "Removed" at bounding box center [149, 141] width 25 height 8
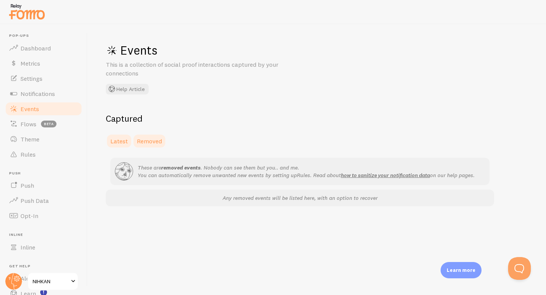
click at [121, 142] on span "Latest" at bounding box center [118, 141] width 17 height 8
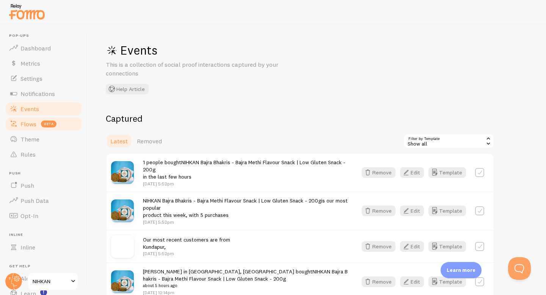
click at [29, 123] on span "Flows" at bounding box center [28, 124] width 16 height 8
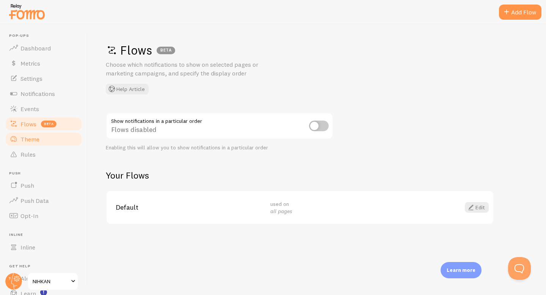
click at [44, 145] on link "Theme" at bounding box center [44, 139] width 78 height 15
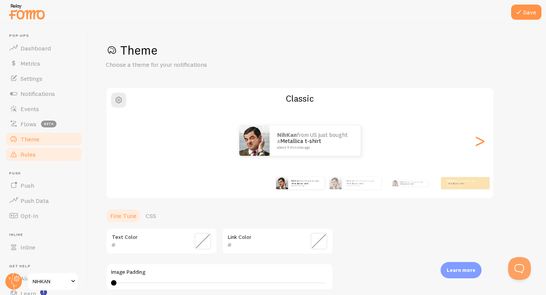
click at [43, 154] on link "Rules" at bounding box center [44, 154] width 78 height 15
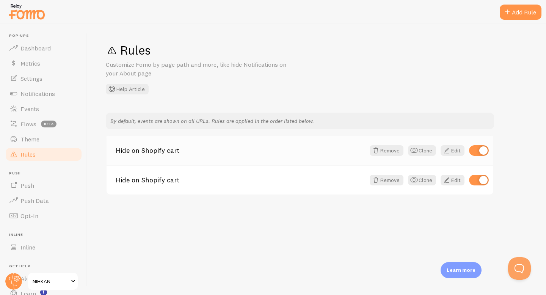
click at [484, 151] on input "checkbox" at bounding box center [479, 150] width 20 height 11
click at [481, 151] on input "checkbox" at bounding box center [479, 150] width 20 height 11
checkbox input "true"
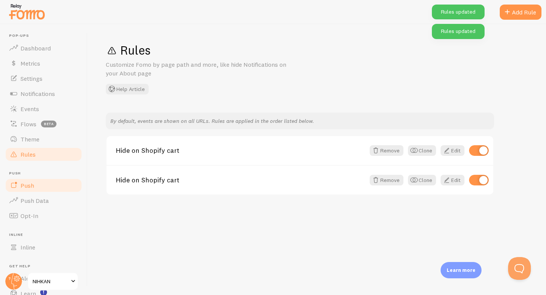
click at [47, 192] on link "Push" at bounding box center [44, 185] width 78 height 15
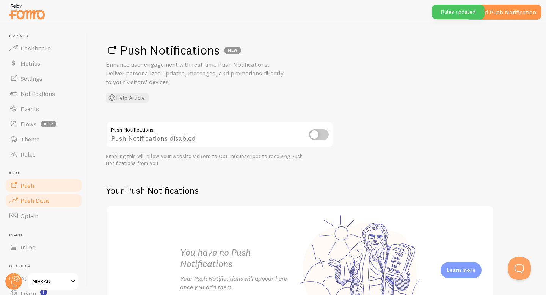
click at [45, 203] on span "Push Data" at bounding box center [34, 201] width 28 height 8
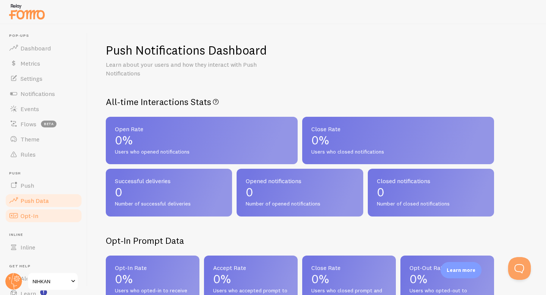
click at [42, 221] on link "Opt-In" at bounding box center [44, 215] width 78 height 15
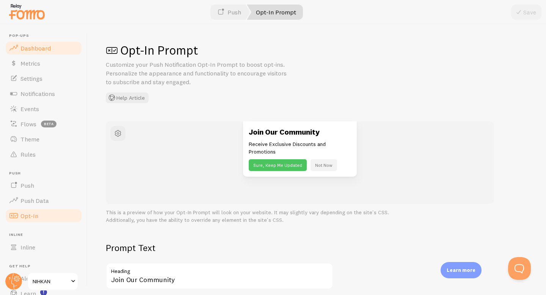
click at [41, 43] on link "Dashboard" at bounding box center [44, 48] width 78 height 15
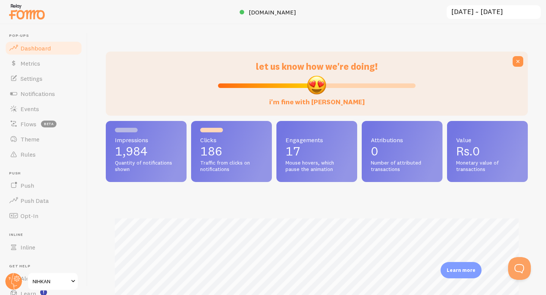
scroll to position [199, 422]
click at [490, 13] on input "[DATE] ~ [DATE]" at bounding box center [494, 13] width 96 height 16
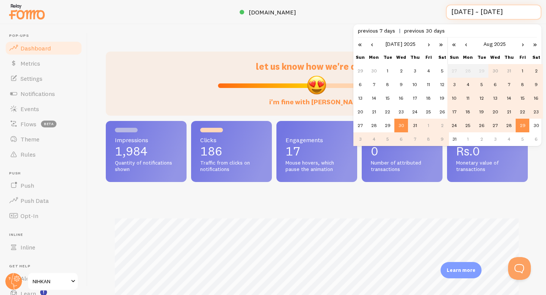
scroll to position [0, 0]
click at [432, 43] on link "›" at bounding box center [428, 44] width 11 height 13
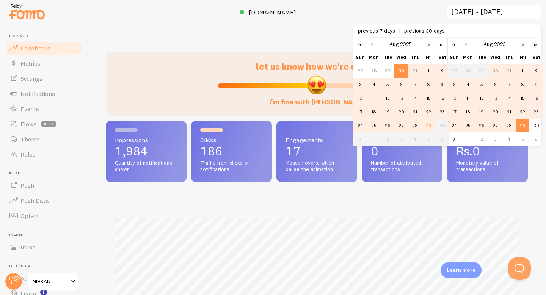
click at [430, 124] on td "29" at bounding box center [429, 126] width 14 height 14
type input "[DATE] ~ [DATE]"
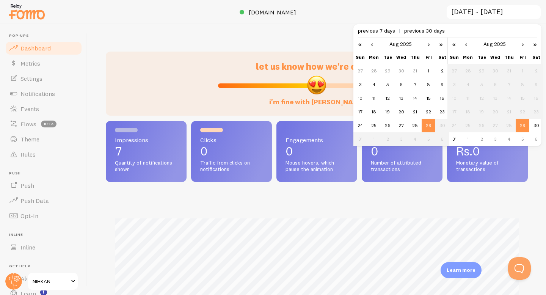
scroll to position [199, 422]
click at [427, 184] on div "Impressions 7 Quantity of notifications shown Clicks 0 Traffic from clicks on n…" at bounding box center [317, 260] width 422 height 279
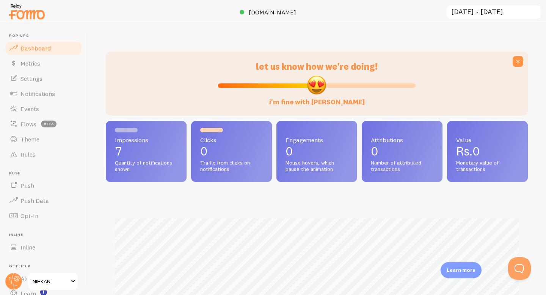
click at [478, 147] on span "Rs.0" at bounding box center [468, 151] width 24 height 15
click at [470, 12] on input "[DATE] ~ [DATE]" at bounding box center [494, 13] width 96 height 16
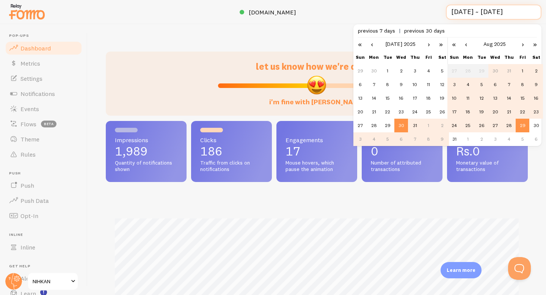
scroll to position [0, 0]
click at [522, 124] on td "29" at bounding box center [523, 126] width 14 height 14
click at [430, 41] on link "›" at bounding box center [428, 44] width 11 height 13
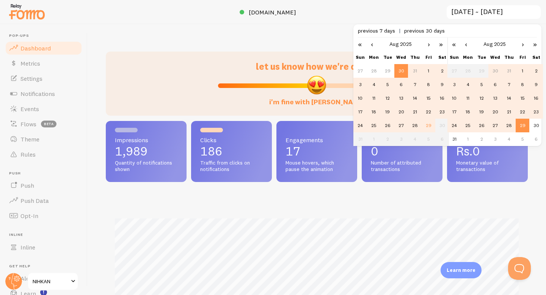
click at [429, 127] on td "29" at bounding box center [429, 126] width 14 height 14
type input "[DATE] ~ [DATE]"
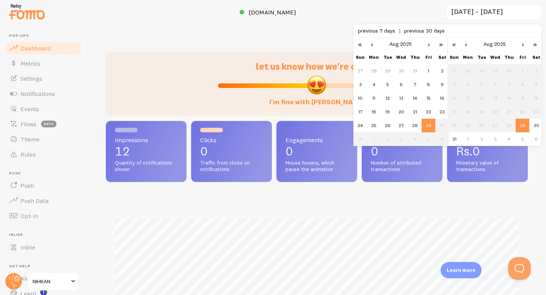
click at [211, 40] on div "let us know how we're doing! i'm fine with [PERSON_NAME] Impressions 12 Quantit…" at bounding box center [317, 159] width 459 height 271
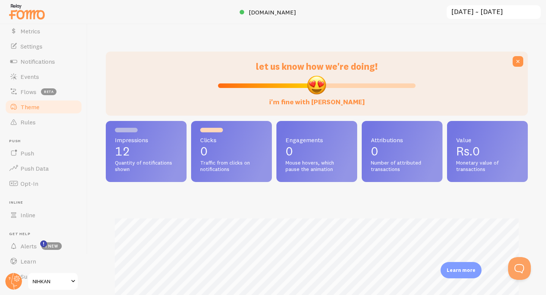
scroll to position [49, 0]
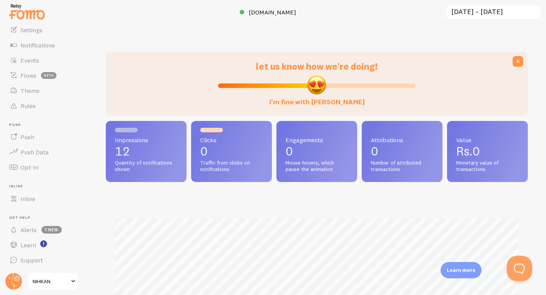
click at [512, 267] on button "Open Beacon popover" at bounding box center [518, 267] width 23 height 23
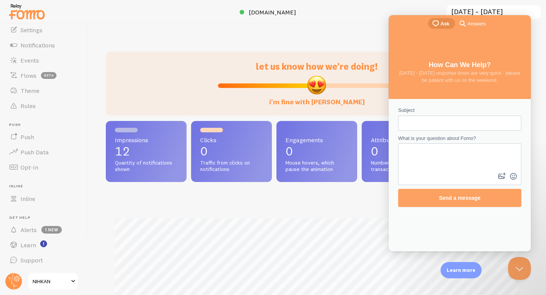
scroll to position [0, 0]
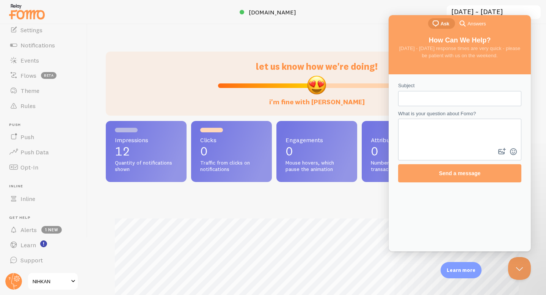
click at [415, 90] on div "Subject" at bounding box center [459, 94] width 123 height 24
click at [411, 104] on input "Subject" at bounding box center [459, 99] width 111 height 14
type input "billing"
click at [422, 125] on textarea "What is your question about Fomo?" at bounding box center [460, 133] width 122 height 27
type textarea "how are usage charges apply?"
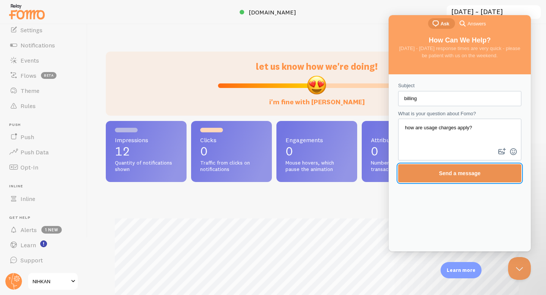
click at [431, 174] on span "Send a message" at bounding box center [460, 173] width 107 height 17
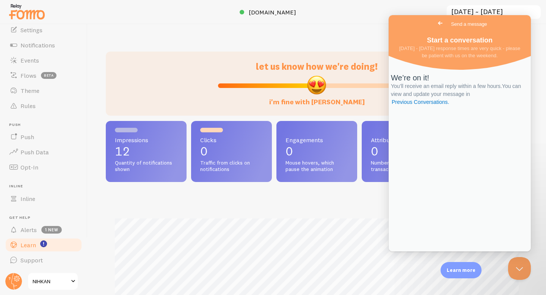
click at [38, 241] on link "Learn" at bounding box center [44, 245] width 78 height 15
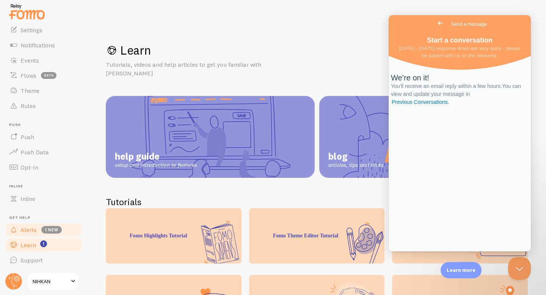
click at [41, 231] on span "1 new" at bounding box center [51, 230] width 20 height 8
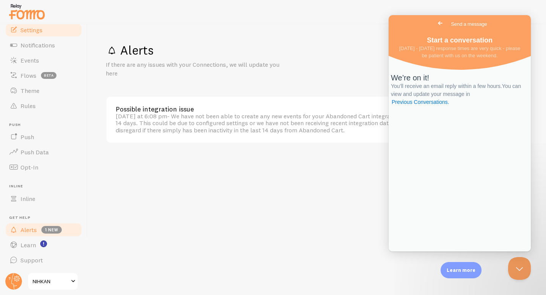
click at [28, 31] on span "Settings" at bounding box center [31, 30] width 22 height 8
